Goal: Find specific page/section: Locate item on page

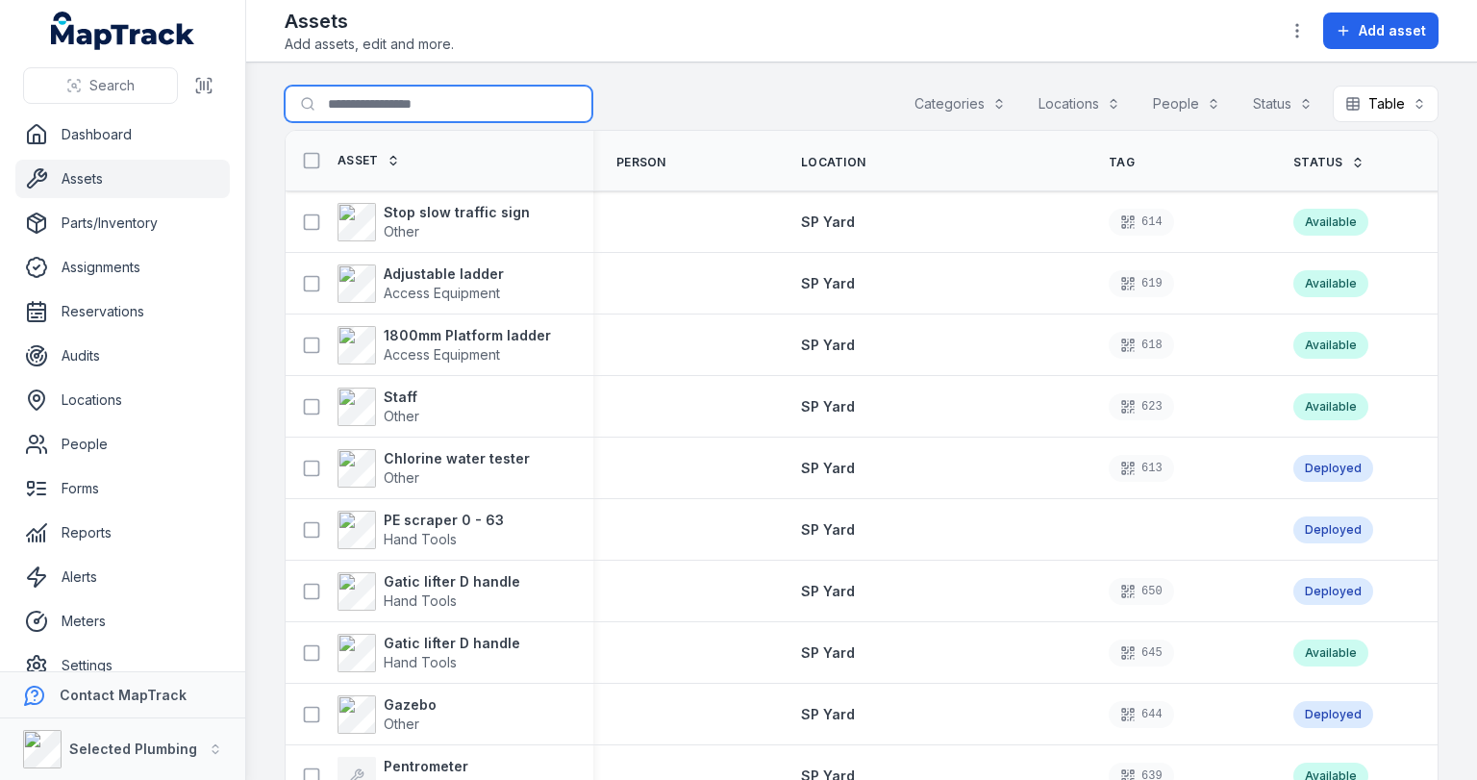
click at [449, 103] on input "Search for assets" at bounding box center [439, 104] width 308 height 37
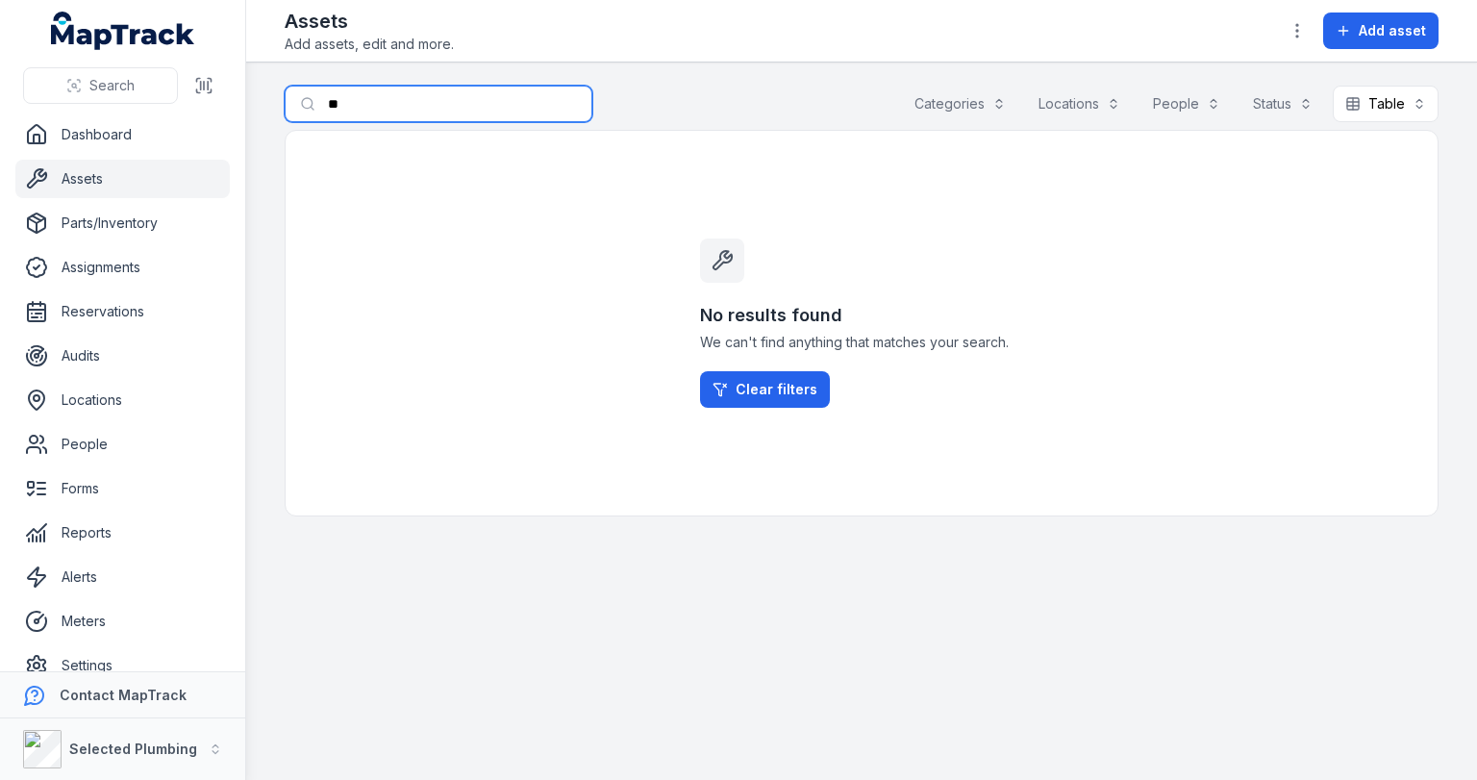
type input "*"
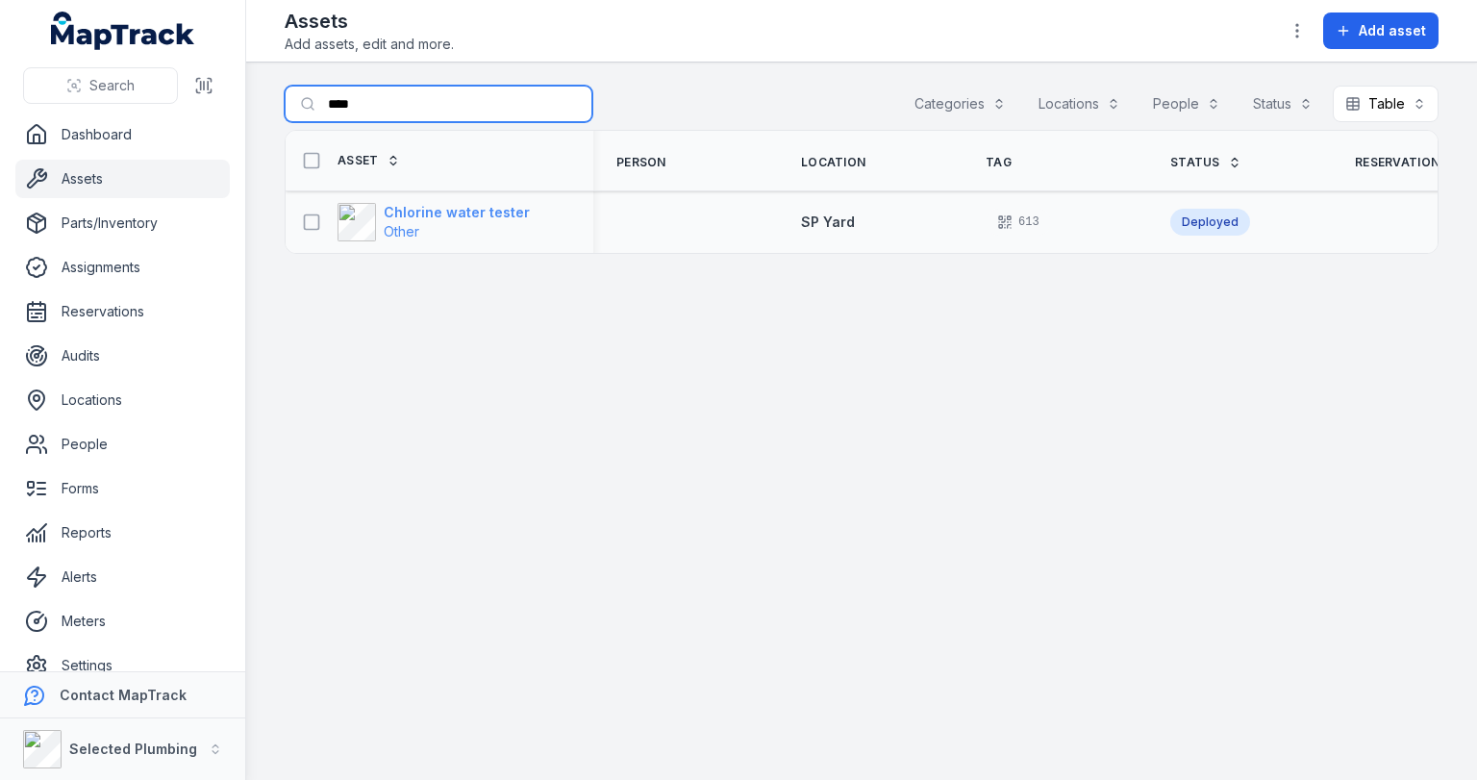
type input "****"
click at [448, 216] on strong "Chlorine water tester" at bounding box center [457, 212] width 146 height 19
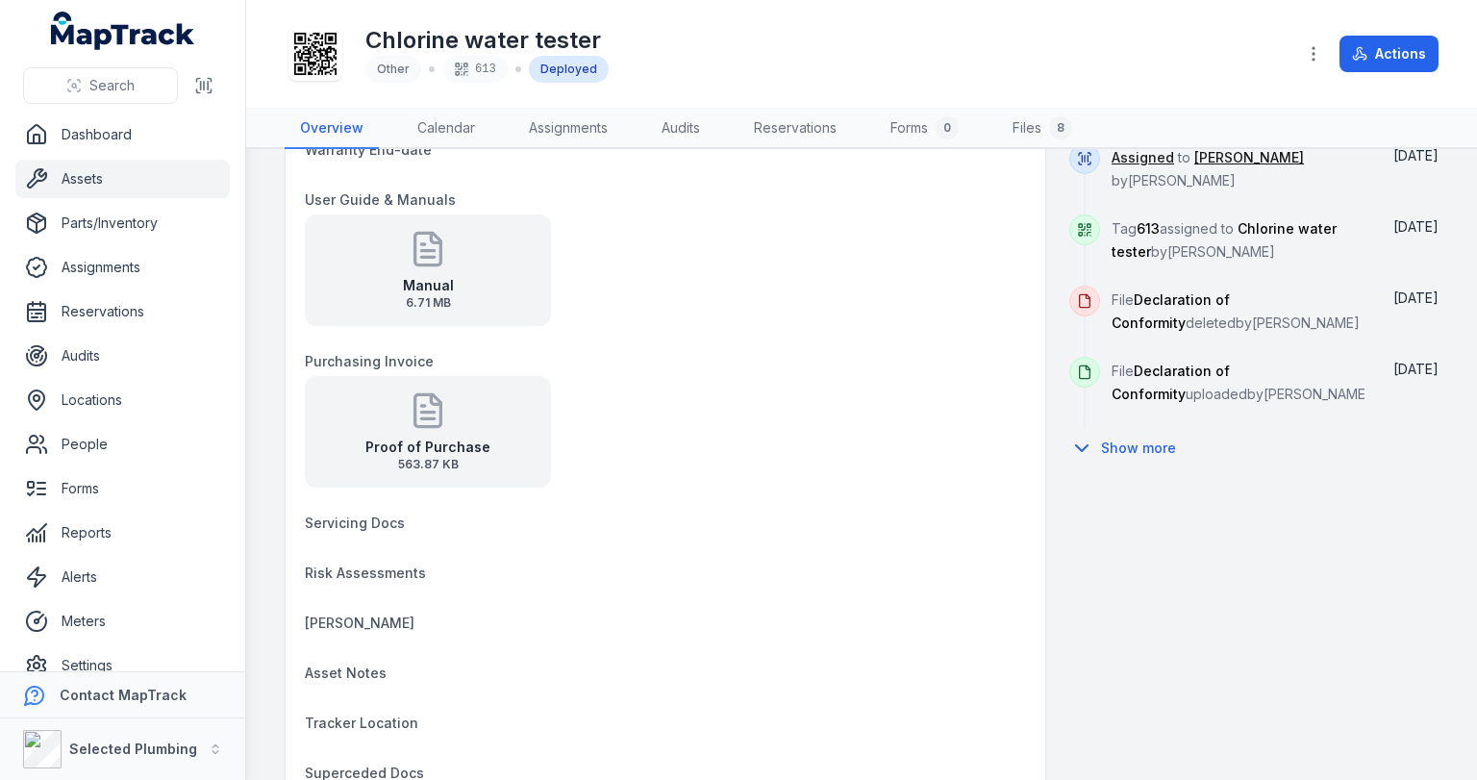
scroll to position [1077, 0]
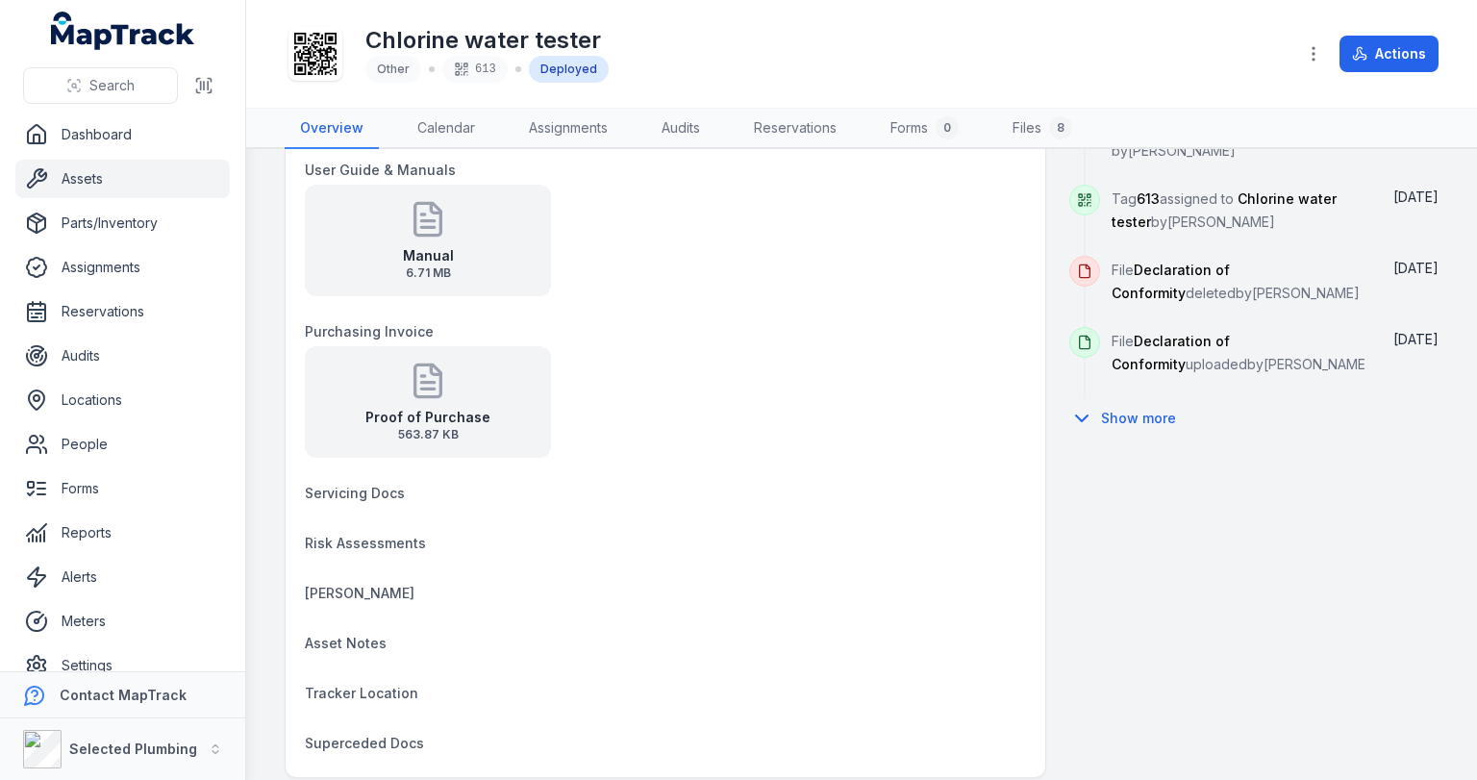
click at [458, 394] on div "Proof of Purchase 563.87 KB" at bounding box center [428, 402] width 246 height 112
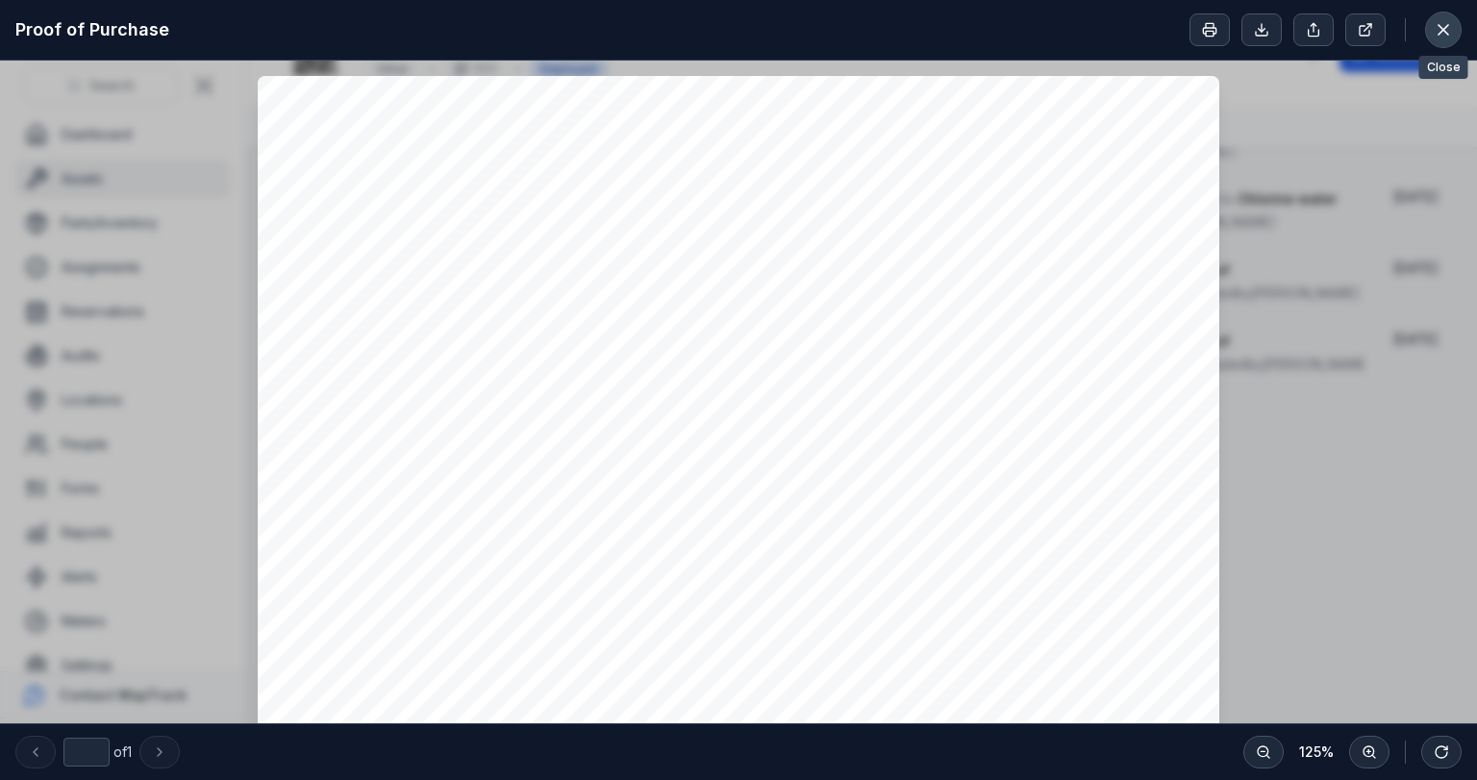
click at [1440, 27] on icon at bounding box center [1444, 30] width 10 height 10
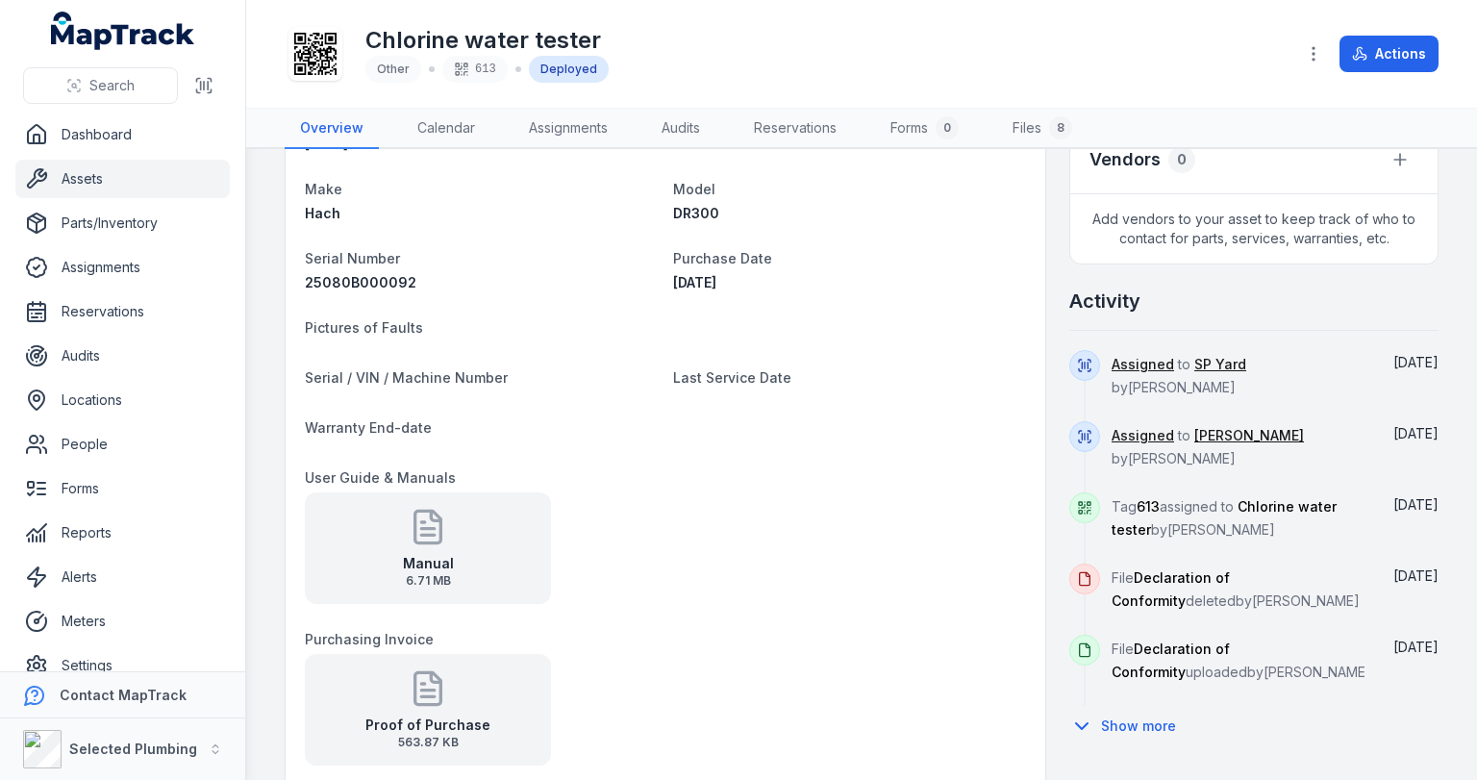
scroll to position [846, 0]
